Goal: Register for event/course

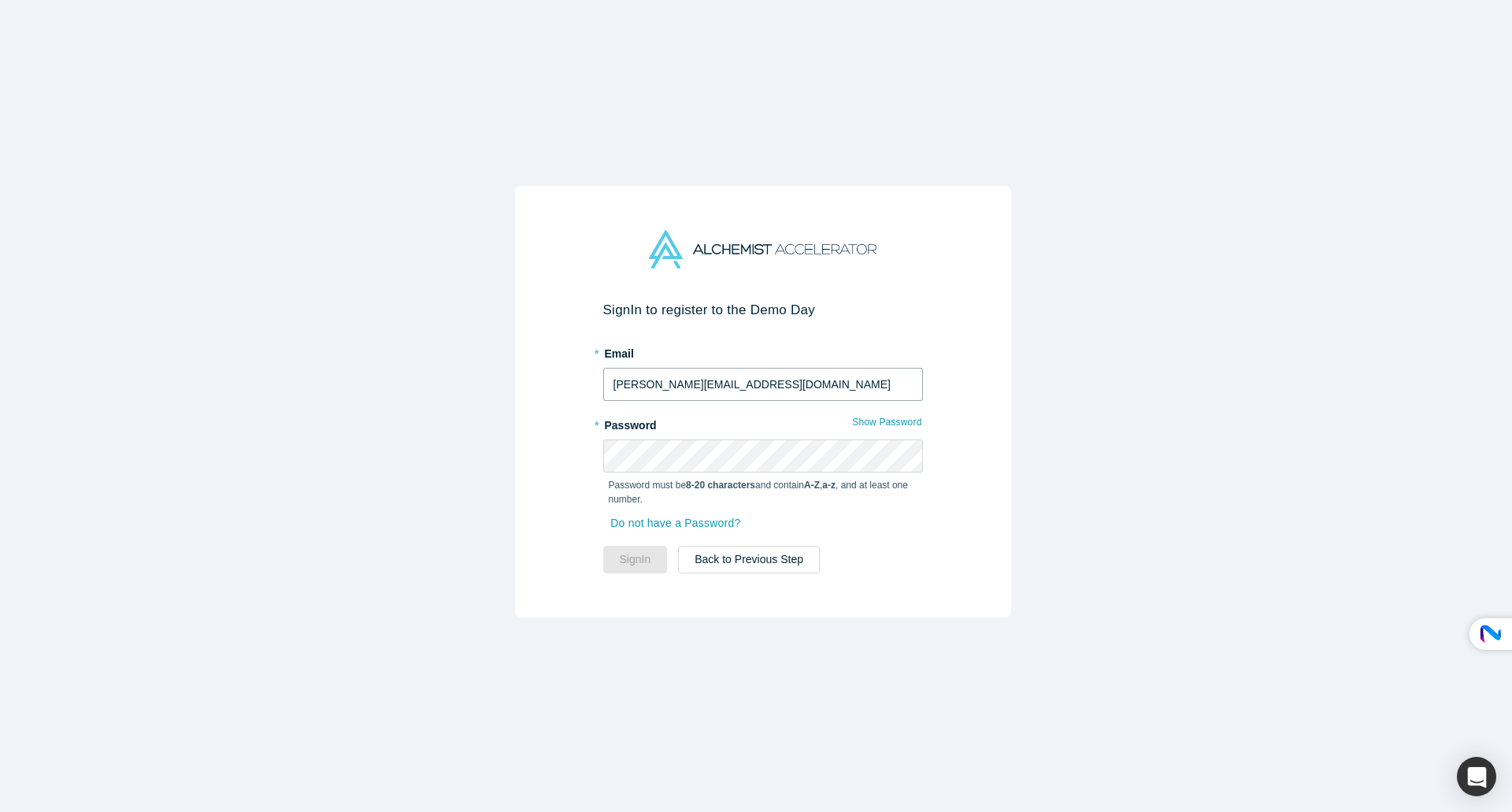
click at [702, 377] on input "[PERSON_NAME][EMAIL_ADDRESS][DOMAIN_NAME]" at bounding box center [763, 384] width 320 height 33
click at [620, 377] on input "[PERSON_NAME][EMAIL_ADDRESS][DOMAIN_NAME]" at bounding box center [763, 384] width 320 height 33
click at [709, 560] on button "Back to Previous Step" at bounding box center [748, 558] width 141 height 27
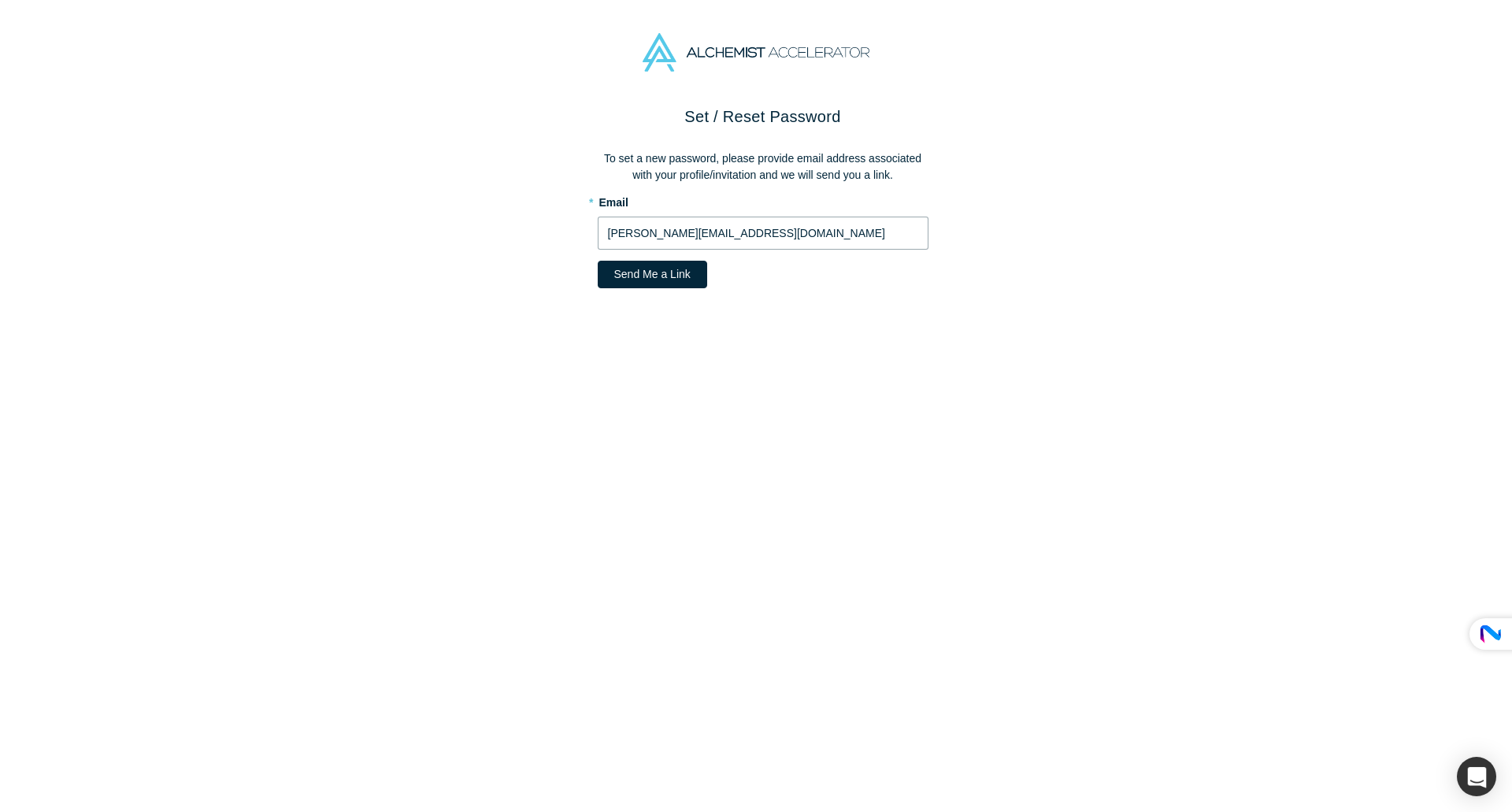
drag, startPoint x: 623, startPoint y: 241, endPoint x: 534, endPoint y: 233, distance: 89.4
click at [534, 233] on div "Set / Reset Password To set a new password, please provide email address associ…" at bounding box center [762, 464] width 1525 height 721
type input "[EMAIL_ADDRESS][DOMAIN_NAME]"
click at [641, 273] on button "Send Me a Link" at bounding box center [652, 274] width 110 height 27
